Goal: Task Accomplishment & Management: Complete application form

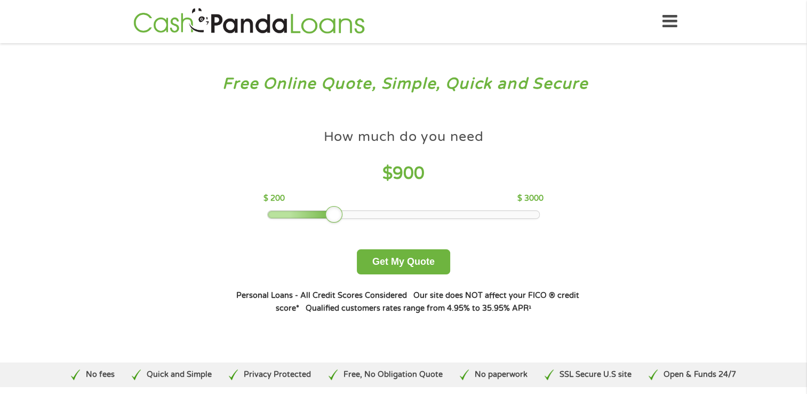
drag, startPoint x: 339, startPoint y: 213, endPoint x: 333, endPoint y: 212, distance: 6.5
click at [333, 212] on div at bounding box center [333, 214] width 17 height 17
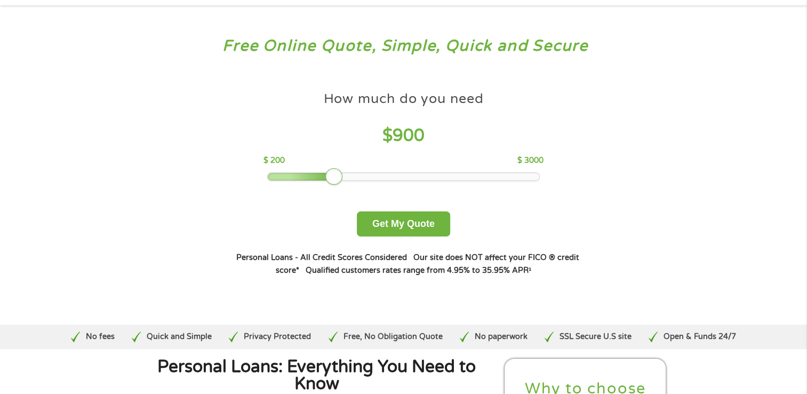
scroll to position [53, 0]
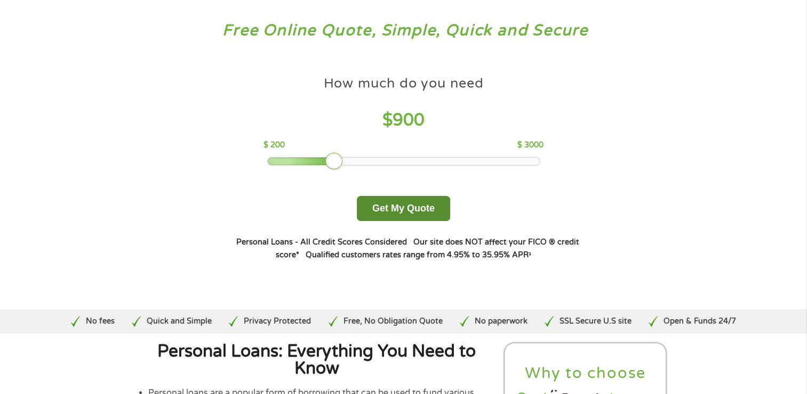
click at [398, 210] on button "Get My Quote" at bounding box center [403, 208] width 93 height 25
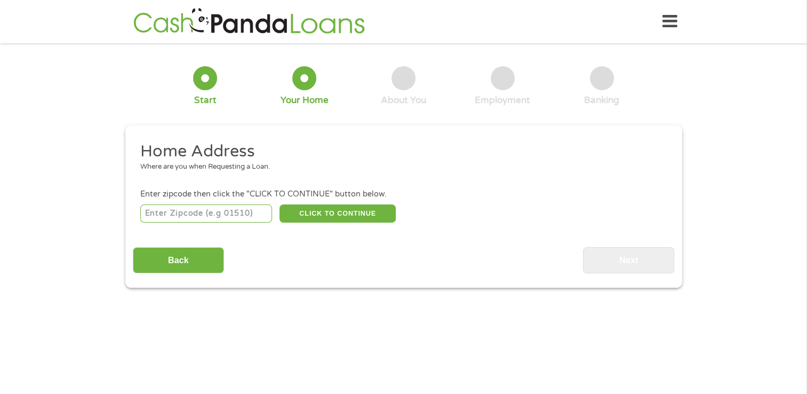
click at [194, 210] on input "number" at bounding box center [206, 213] width 132 height 18
type input "78247"
click at [363, 215] on button "CLICK TO CONTINUE" at bounding box center [338, 213] width 116 height 18
type input "78247"
type input "San Antonio"
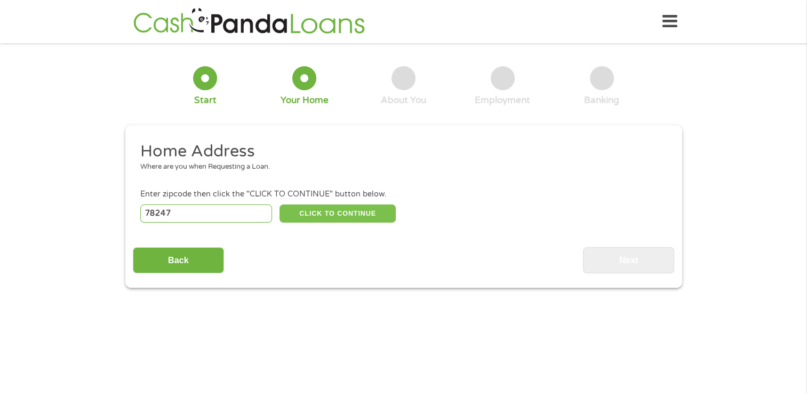
select select "[US_STATE]"
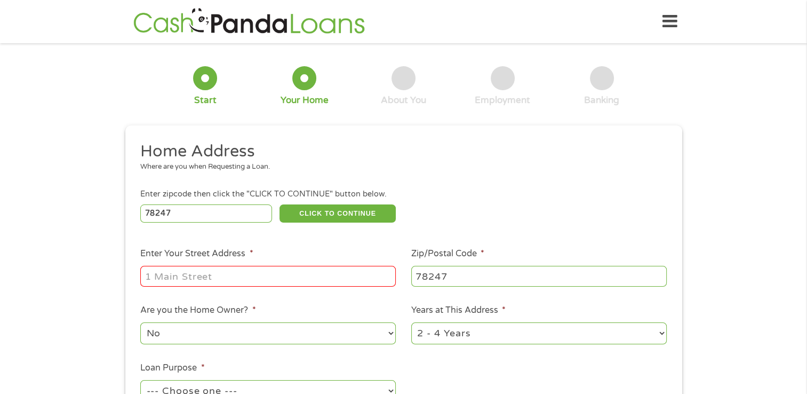
click at [261, 274] on input "Enter Your Street Address *" at bounding box center [268, 276] width 256 height 20
type input "[STREET_ADDRESS]"
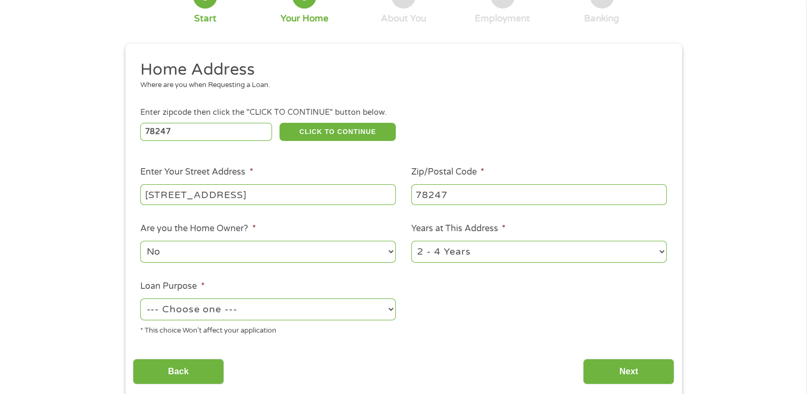
scroll to position [107, 0]
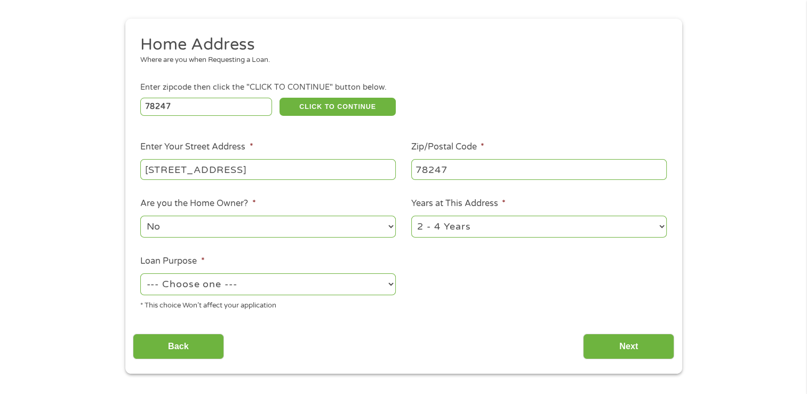
click at [286, 284] on select "--- Choose one --- Pay Bills Debt Consolidation Home Improvement Major Purchase…" at bounding box center [268, 284] width 256 height 22
select select "medicalexpenses"
click at [140, 274] on select "--- Choose one --- Pay Bills Debt Consolidation Home Improvement Major Purchase…" at bounding box center [268, 284] width 256 height 22
click at [601, 347] on input "Next" at bounding box center [628, 347] width 91 height 26
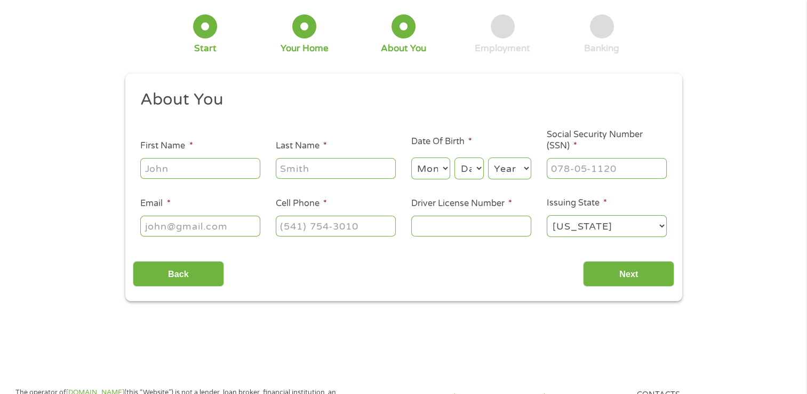
scroll to position [0, 0]
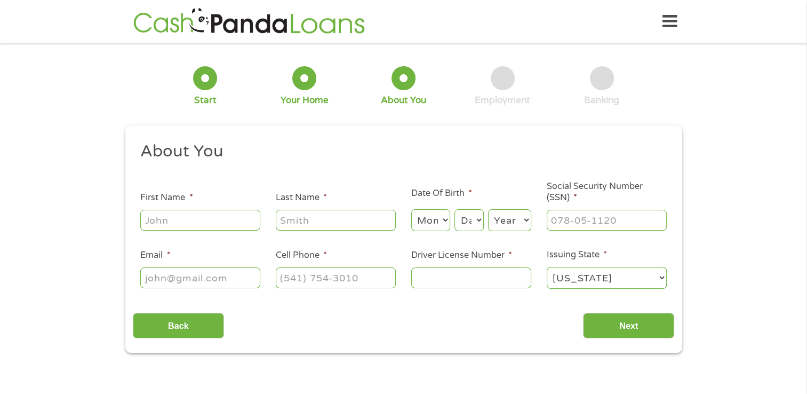
click at [233, 223] on input "First Name *" at bounding box center [200, 220] width 120 height 20
type input "[PERSON_NAME]'"
type input "[PERSON_NAME]"
select select "9"
select select "26"
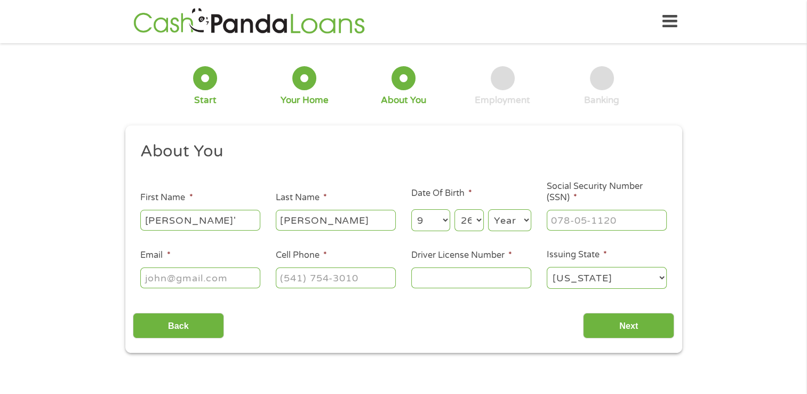
select select "1970"
type input "[EMAIL_ADDRESS][DOMAIN_NAME]"
type input "[PHONE_NUMBER]"
click at [559, 220] on input "___-__-____" at bounding box center [607, 220] width 120 height 20
type input "453-57-5251"
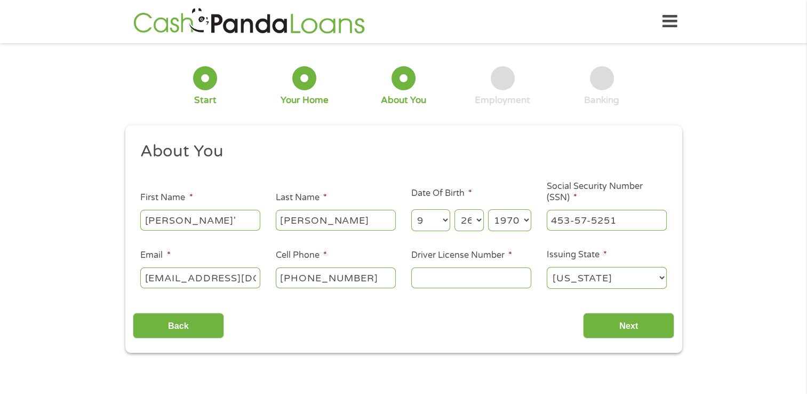
click at [369, 278] on input "[PHONE_NUMBER]" at bounding box center [336, 277] width 120 height 20
type input "[PHONE_NUMBER]"
click at [484, 282] on input "Driver License Number *" at bounding box center [471, 277] width 120 height 20
type input "14432128"
click at [649, 317] on input "Next" at bounding box center [628, 326] width 91 height 26
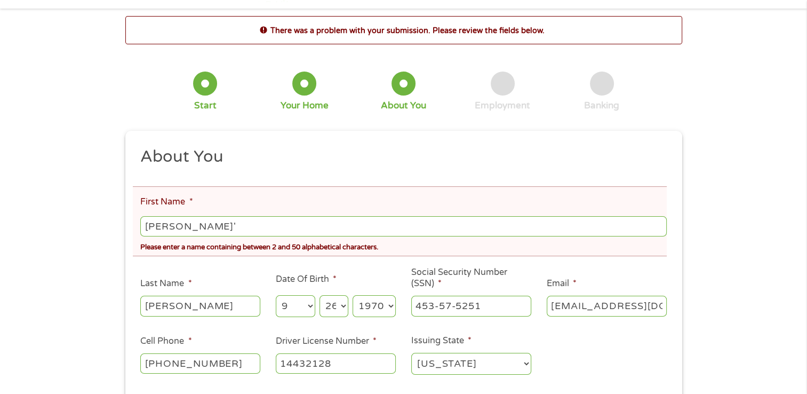
scroll to position [53, 0]
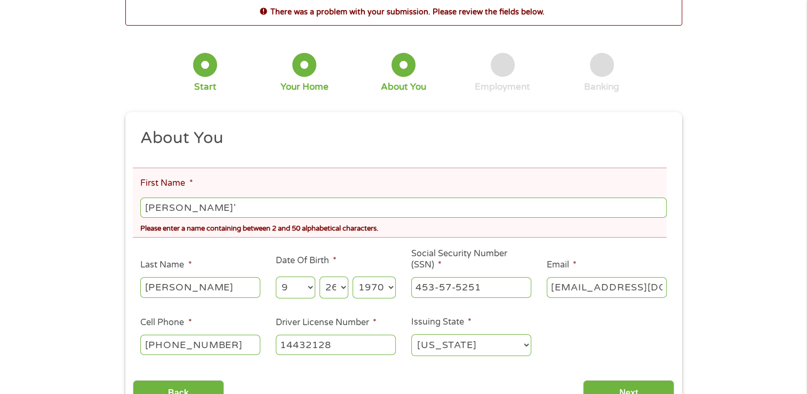
click at [236, 212] on input "[PERSON_NAME]'" at bounding box center [403, 207] width 526 height 20
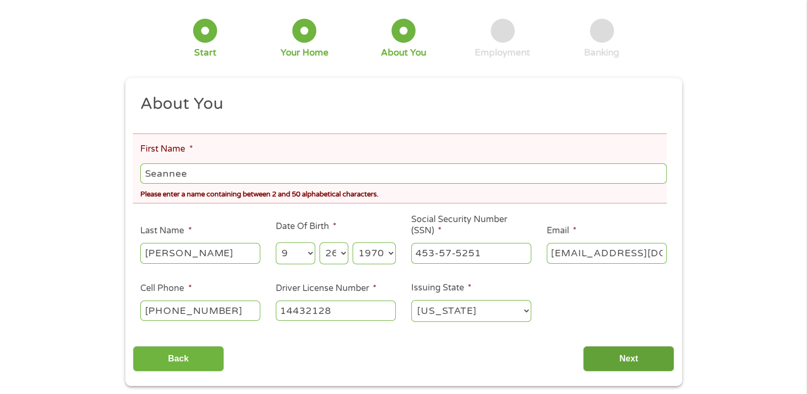
scroll to position [107, 0]
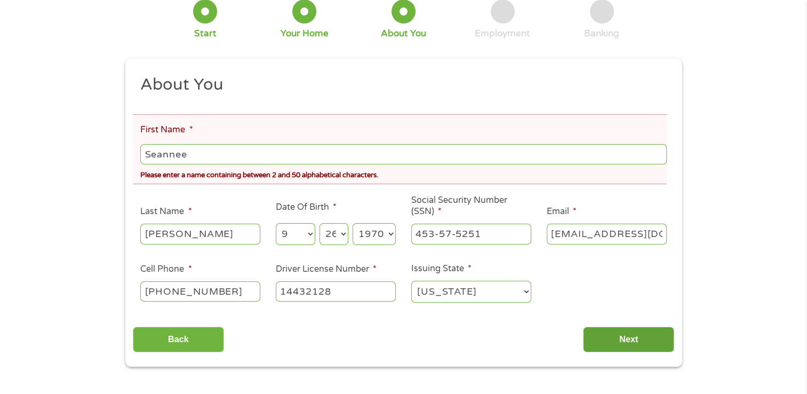
type input "Seannee"
click at [605, 344] on input "Next" at bounding box center [628, 340] width 91 height 26
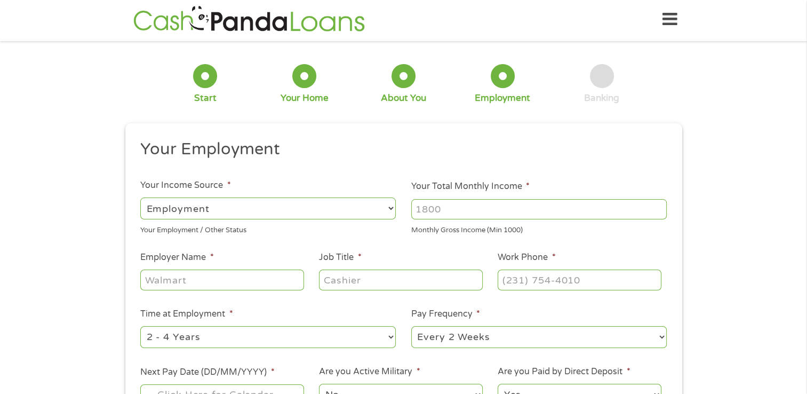
scroll to position [0, 0]
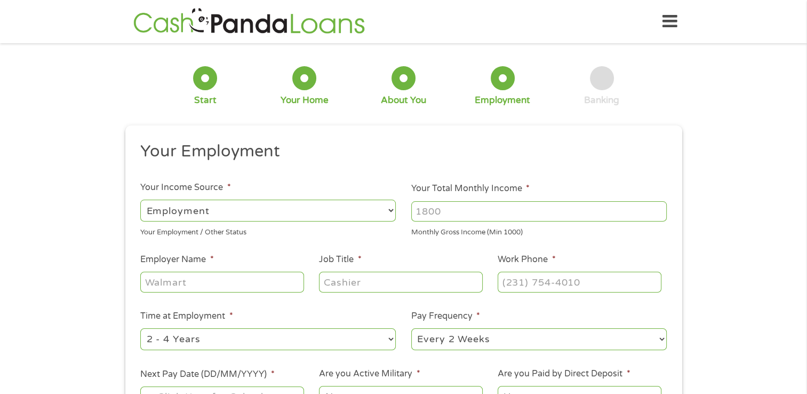
click at [433, 214] on input "Your Total Monthly Income *" at bounding box center [539, 211] width 256 height 20
type input "3300"
click at [273, 279] on input "Employer Name *" at bounding box center [221, 282] width 163 height 20
type input "Alliant Insurance Services"
click at [387, 281] on input "Job Title *" at bounding box center [400, 282] width 163 height 20
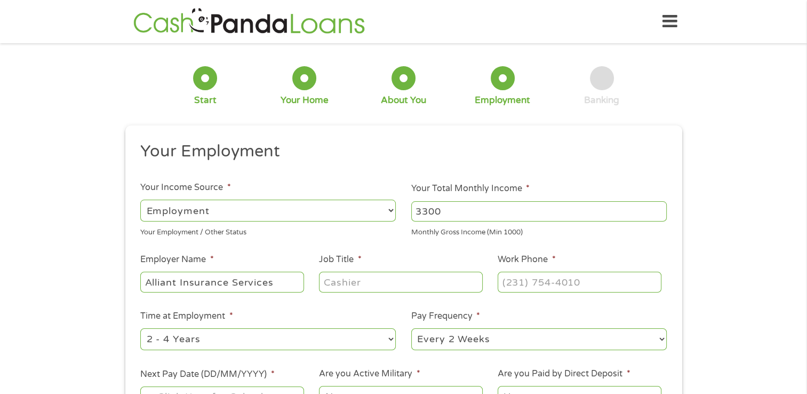
click at [387, 282] on input "Job Title *" at bounding box center [400, 282] width 163 height 20
type input "Benefit Advocate"
click at [523, 284] on input "(___) ___-____" at bounding box center [579, 282] width 163 height 20
type input "[PHONE_NUMBER]"
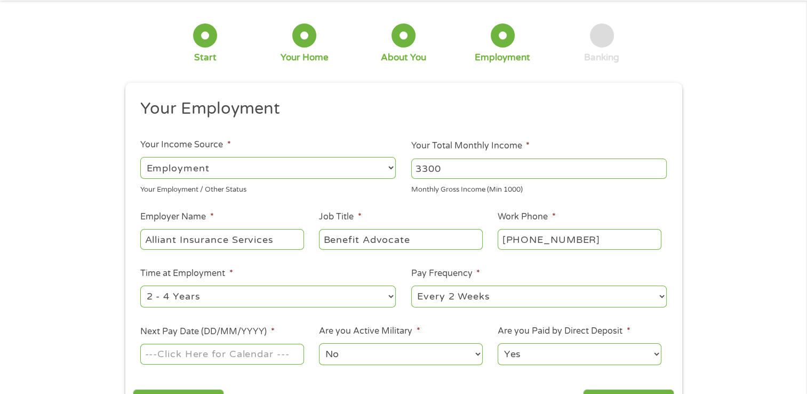
scroll to position [107, 0]
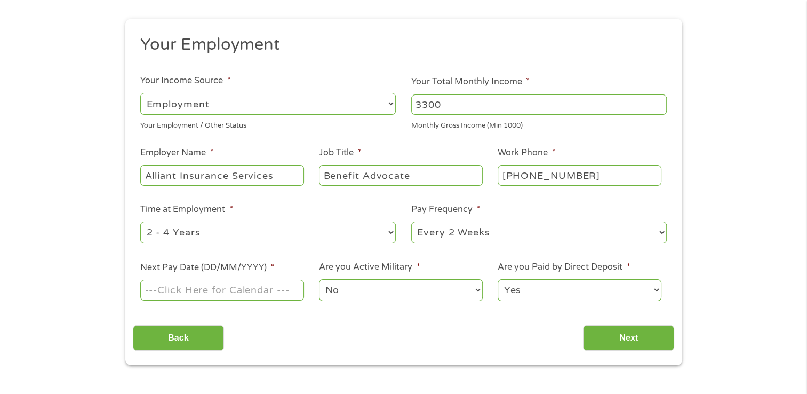
click at [380, 237] on select "--- Choose one --- 1 Year or less 1 - 2 Years 2 - 4 Years Over 4 Years" at bounding box center [268, 232] width 256 height 22
select select "60months"
click at [140, 222] on select "--- Choose one --- 1 Year or less 1 - 2 Years 2 - 4 Years Over 4 Years" at bounding box center [268, 232] width 256 height 22
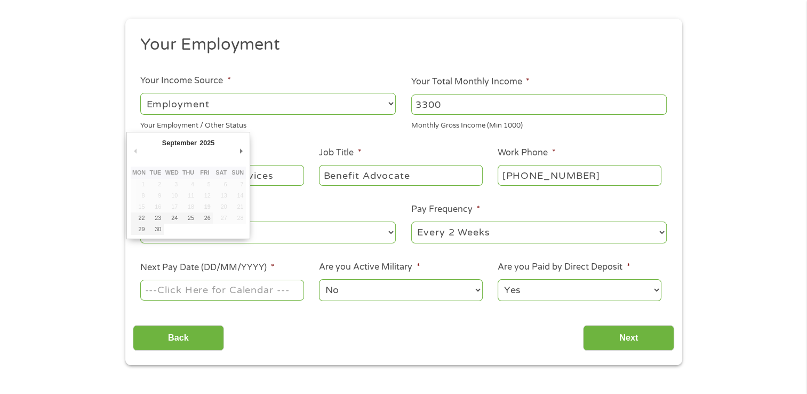
click at [275, 296] on input "Next Pay Date (DD/MM/YYYY) *" at bounding box center [221, 290] width 163 height 20
type input "[DATE]"
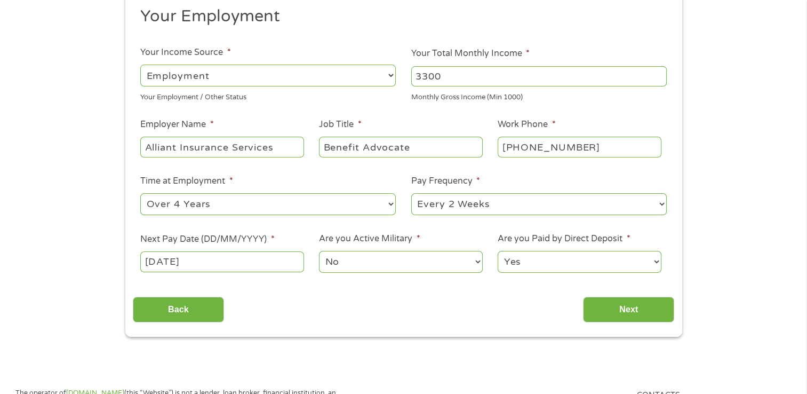
scroll to position [160, 0]
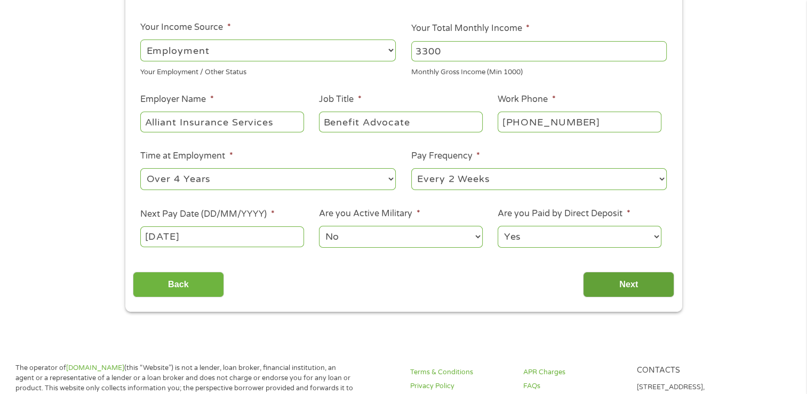
click at [625, 287] on input "Next" at bounding box center [628, 285] width 91 height 26
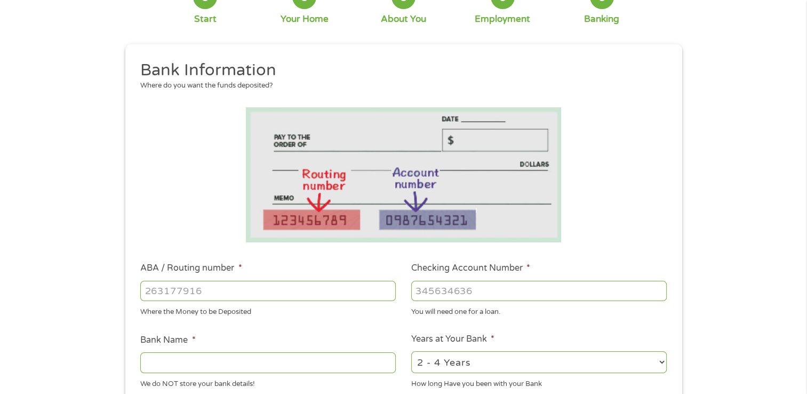
scroll to position [107, 0]
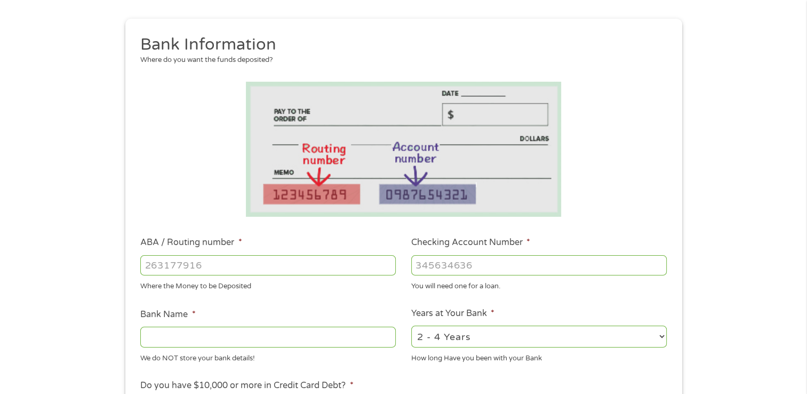
click at [228, 266] on input "ABA / Routing number *" at bounding box center [268, 265] width 256 height 20
type input "031101279"
type input "THE BANCORP BANK"
type input "031101279"
type input "156131255143"
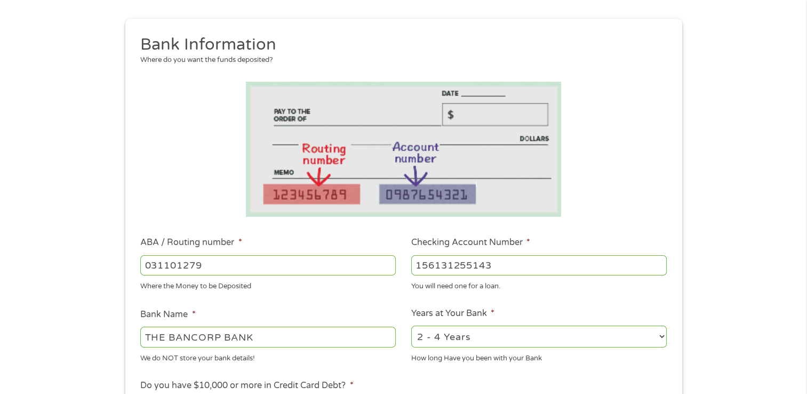
click at [494, 347] on select "2 - 4 Years 6 - 12 Months 1 - 2 Years Over 4 Years" at bounding box center [539, 336] width 256 height 22
select select "60months"
click at [411, 326] on select "2 - 4 Years 6 - 12 Months 1 - 2 Years Over 4 Years" at bounding box center [539, 336] width 256 height 22
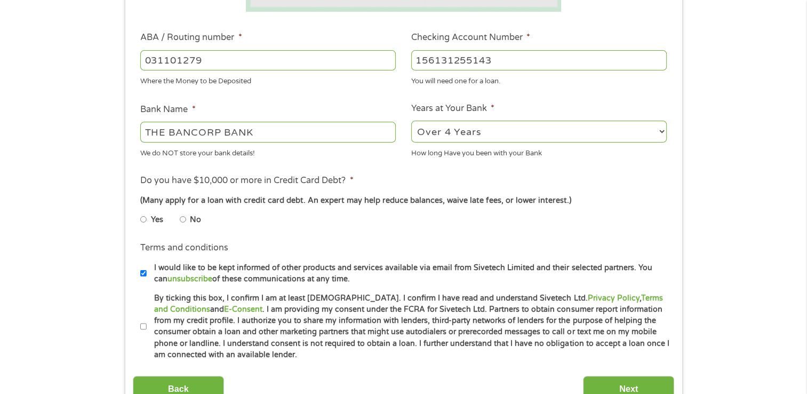
scroll to position [320, 0]
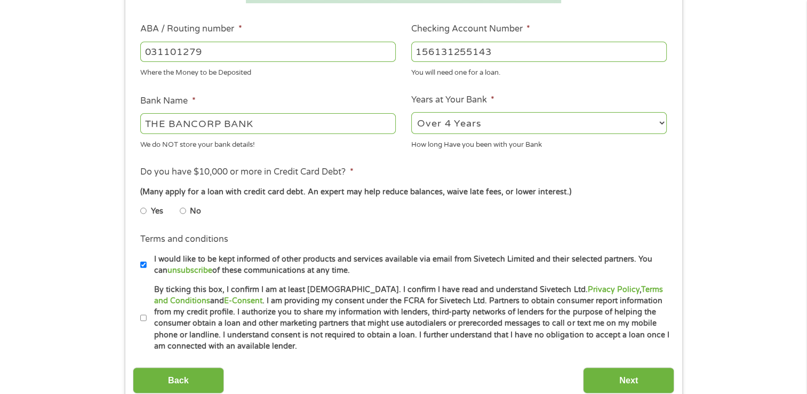
click at [183, 210] on input "No" at bounding box center [183, 210] width 6 height 17
radio input "true"
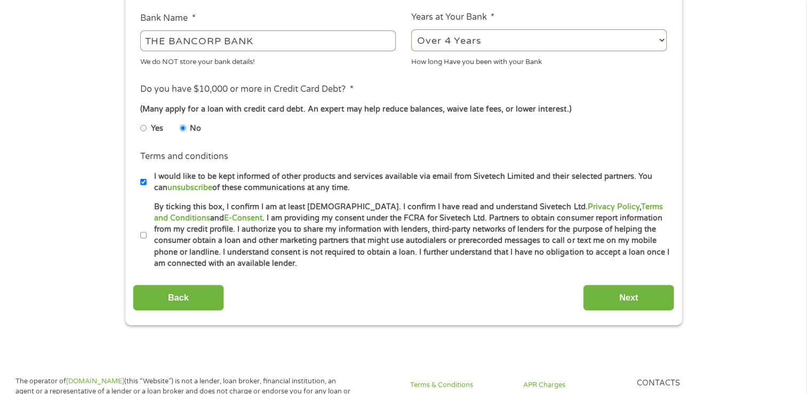
scroll to position [427, 0]
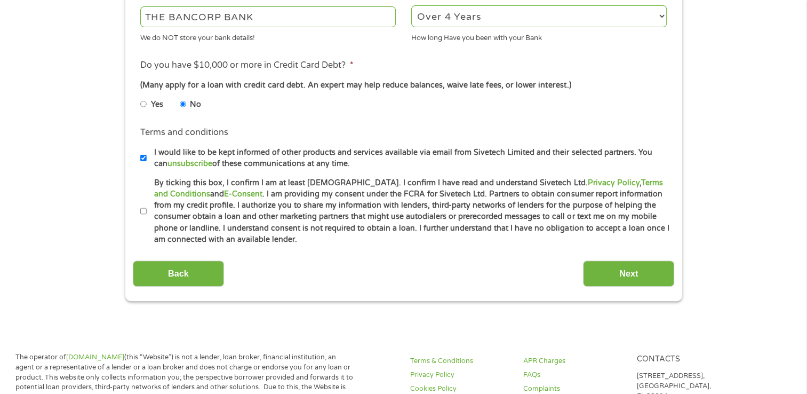
click at [141, 215] on input "By ticking this box, I confirm I am at least [DEMOGRAPHIC_DATA]. I confirm I ha…" at bounding box center [143, 211] width 6 height 17
checkbox input "true"
click at [145, 157] on input "I would like to be kept informed of other products and services available via e…" at bounding box center [143, 157] width 6 height 17
checkbox input "false"
click at [618, 272] on input "Next" at bounding box center [628, 273] width 91 height 26
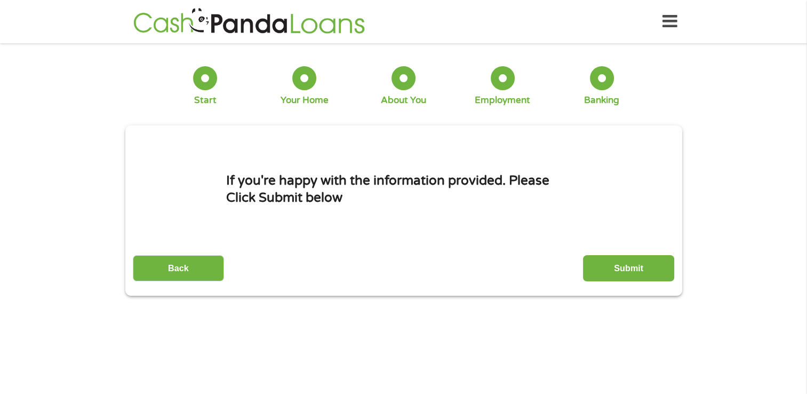
scroll to position [0, 0]
click at [610, 266] on input "Submit" at bounding box center [628, 268] width 91 height 26
